Goal: Check status

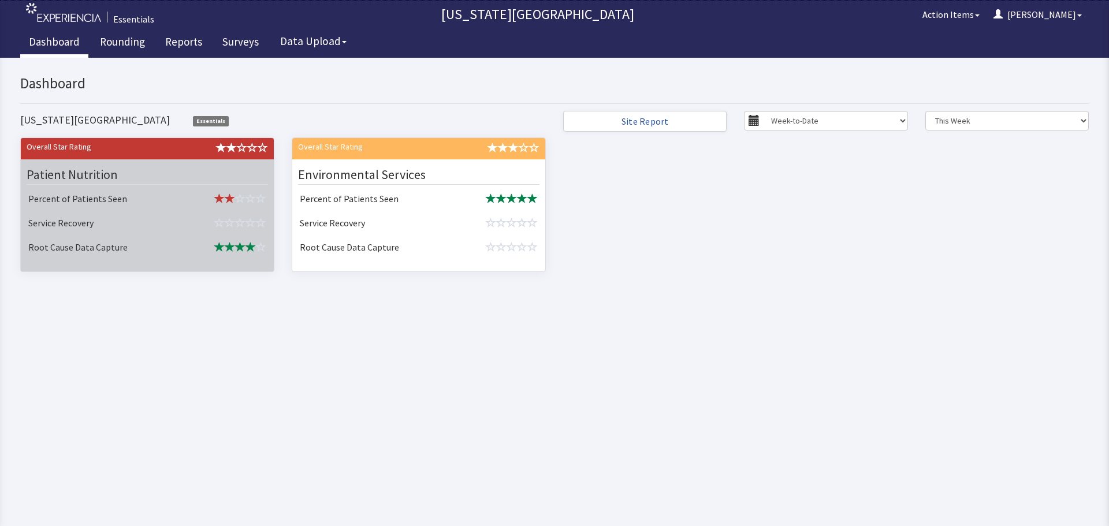
click at [98, 198] on td "Percent of Patients Seen" at bounding box center [103, 200] width 158 height 24
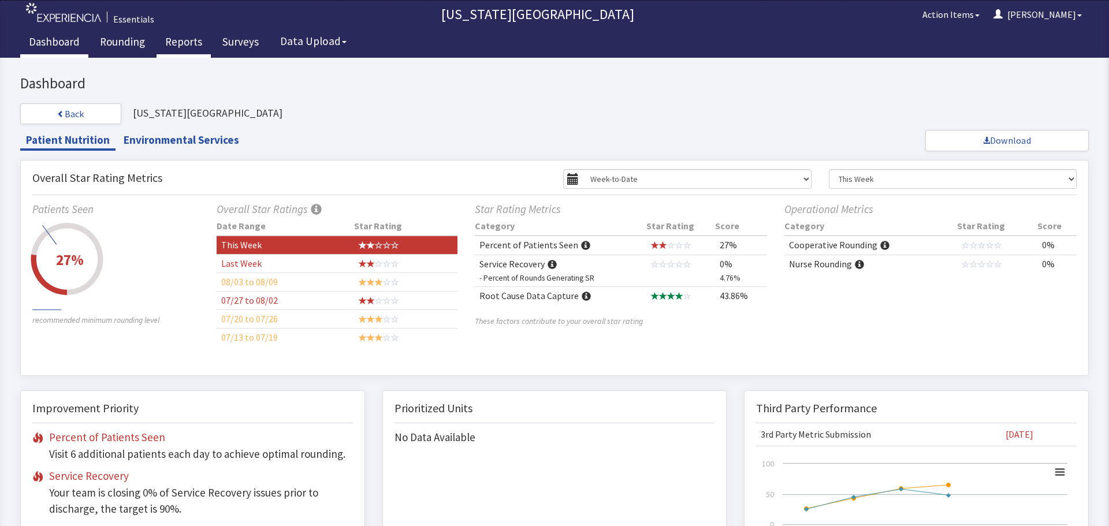
click at [175, 38] on link "Reports" at bounding box center [183, 43] width 54 height 29
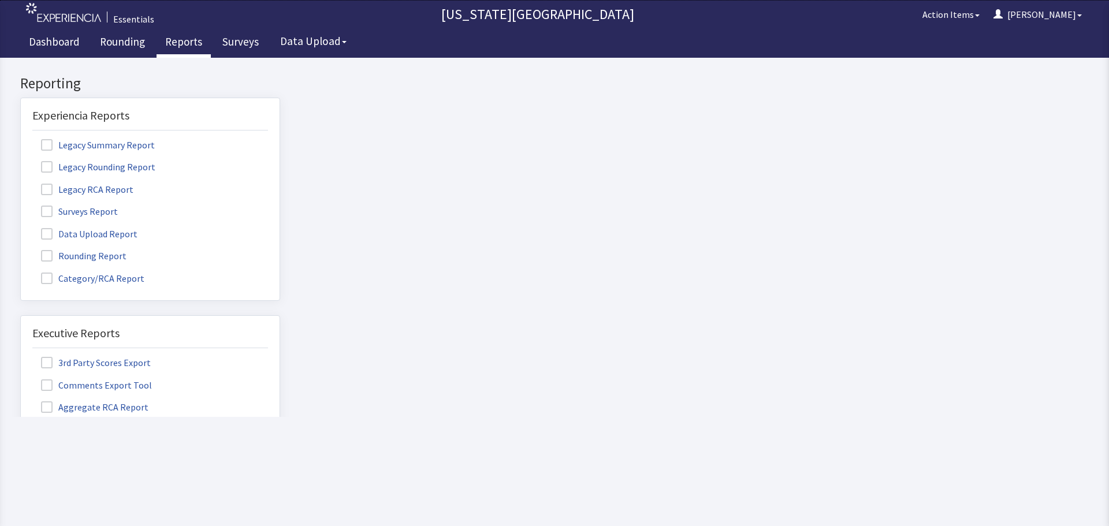
click at [49, 208] on span at bounding box center [47, 212] width 12 height 12
click at [21, 205] on input "Surveys Report" at bounding box center [21, 205] width 0 height 0
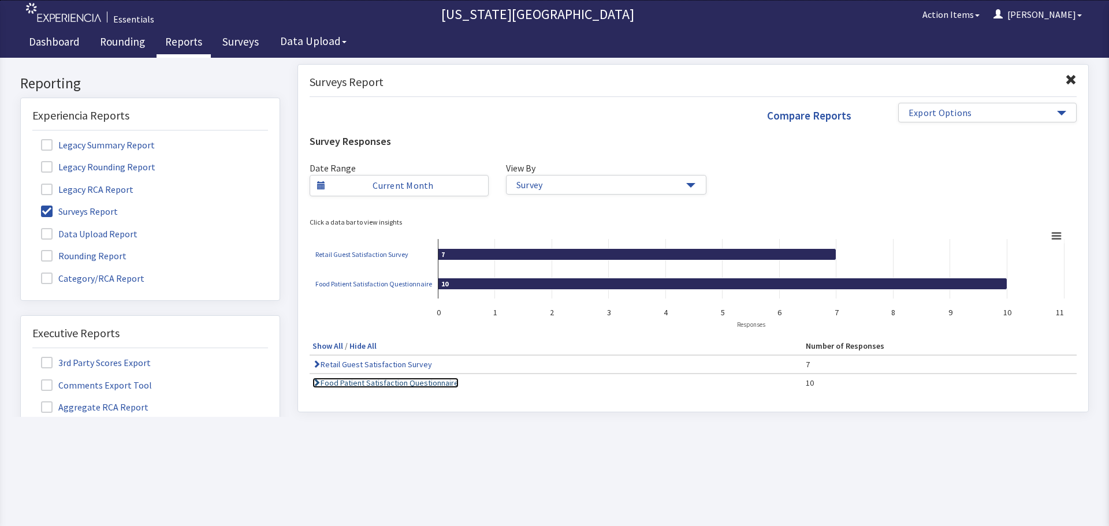
click at [368, 383] on link "Food Patient Satisfaction Questionnaire" at bounding box center [385, 383] width 146 height 10
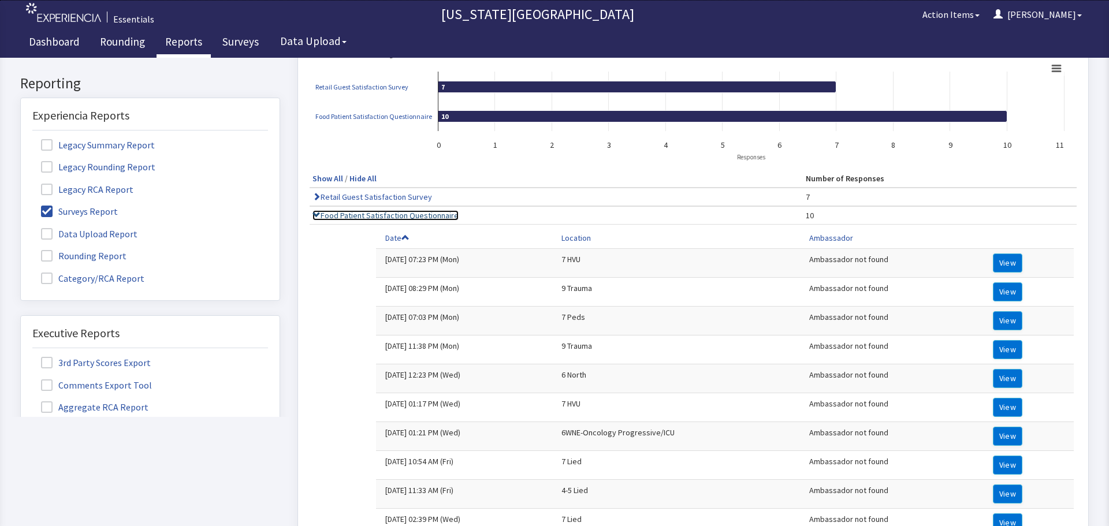
scroll to position [289, 0]
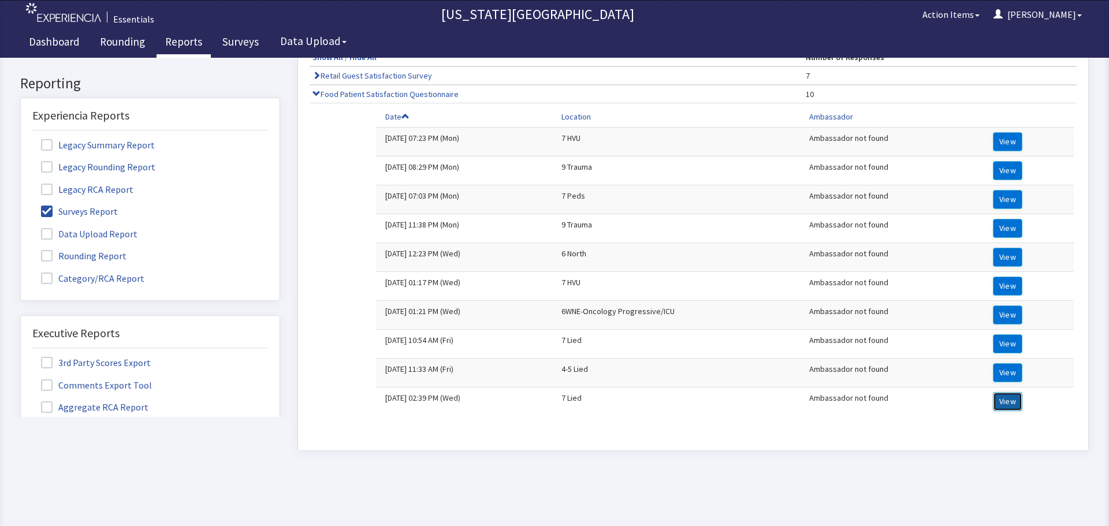
click at [1000, 405] on button "View" at bounding box center [1007, 401] width 29 height 19
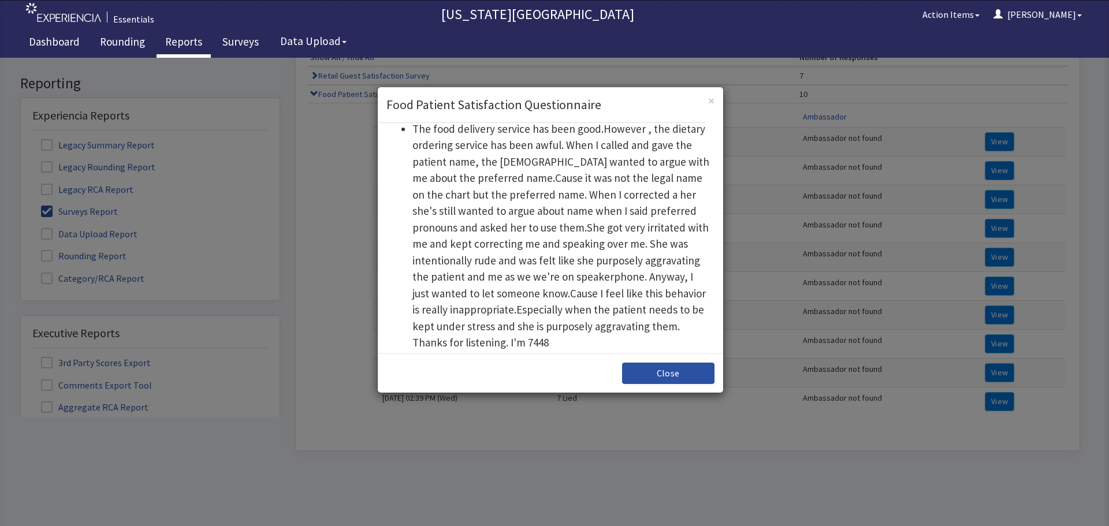
scroll to position [346, 0]
